Goal: Information Seeking & Learning: Learn about a topic

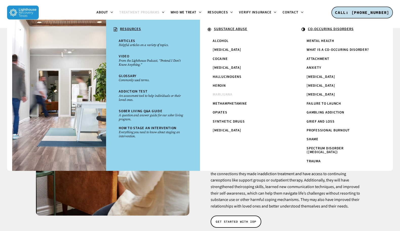
click at [221, 96] on span "Marijuana" at bounding box center [222, 94] width 20 height 5
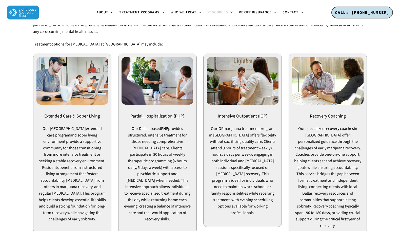
scroll to position [922, 0]
click at [228, 113] on u "Intensive Outpatient (IOP)" at bounding box center [242, 116] width 50 height 6
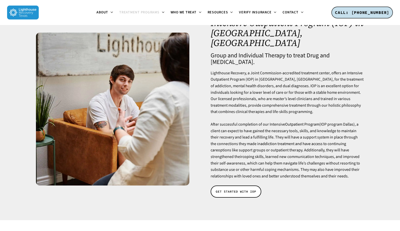
scroll to position [17, 0]
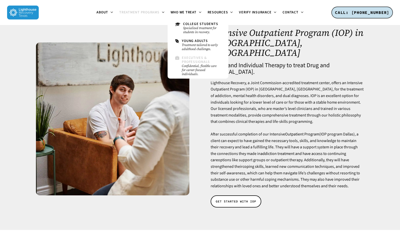
click at [194, 65] on small "Confidential, flexible care for career-focused individuals." at bounding box center [201, 70] width 39 height 12
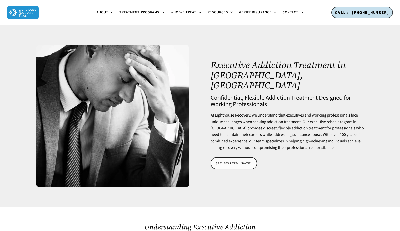
click at [238, 161] on span "GET STARTED [DATE]" at bounding box center [233, 163] width 36 height 5
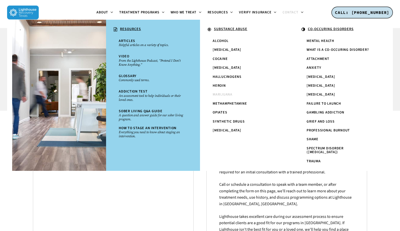
click at [219, 94] on span "Marijuana" at bounding box center [222, 94] width 20 height 5
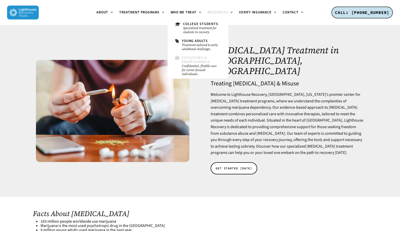
click at [191, 62] on span "Executives & Professionals" at bounding box center [196, 59] width 28 height 9
